Goal: Find specific fact: Find specific fact

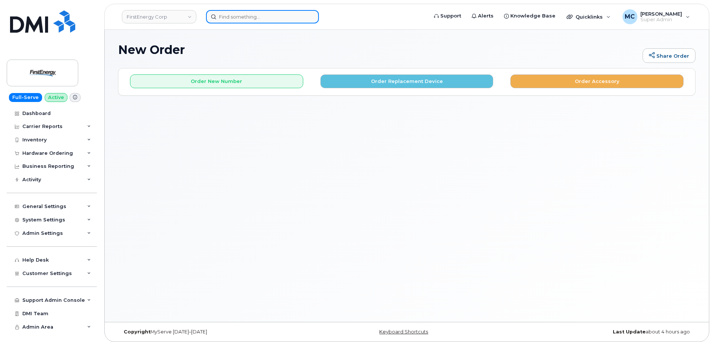
click at [258, 15] on input at bounding box center [262, 16] width 113 height 13
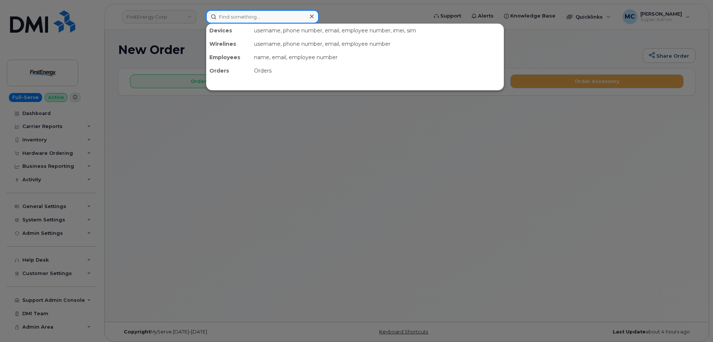
paste input "2245801326"
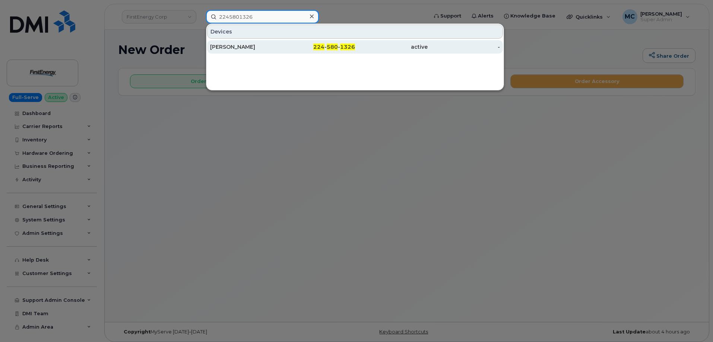
type input "2245801326"
click at [277, 48] on div "[PERSON_NAME]" at bounding box center [246, 46] width 73 height 7
